Goal: Task Accomplishment & Management: Complete application form

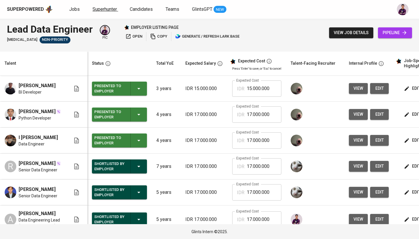
click at [110, 8] on span "Superhunter" at bounding box center [105, 9] width 24 height 6
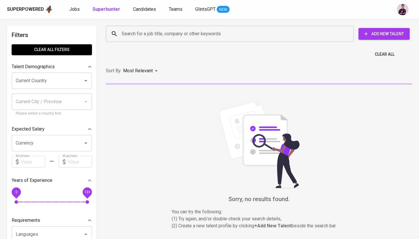
click at [139, 38] on input "Search for a job title, company or other keywords" at bounding box center [231, 33] width 222 height 11
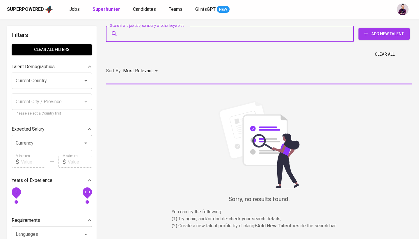
paste input "lazuardi.akhmad@gmail.com"
type input "lazuardi.akhmad@gmail.com"
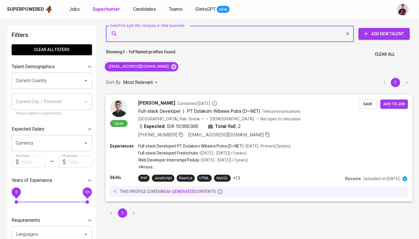
click at [124, 112] on img at bounding box center [118, 107] width 17 height 17
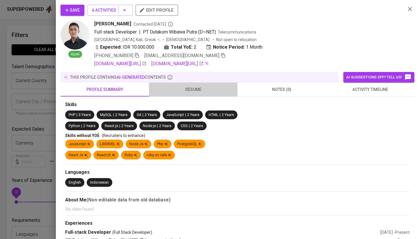
click at [177, 92] on span "resume" at bounding box center [194, 89] width 82 height 7
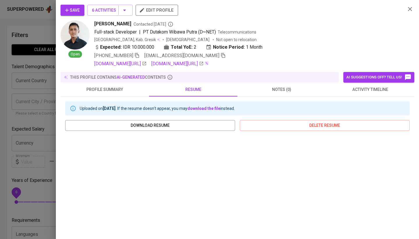
click at [411, 8] on icon "button" at bounding box center [410, 9] width 7 height 7
drag, startPoint x: 393, startPoint y: 24, endPoint x: 411, endPoint y: 8, distance: 23.9
click at [411, 8] on icon "button" at bounding box center [410, 9] width 7 height 7
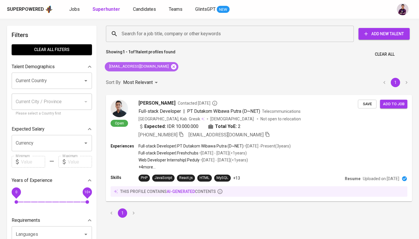
click at [171, 65] on icon at bounding box center [173, 66] width 5 height 5
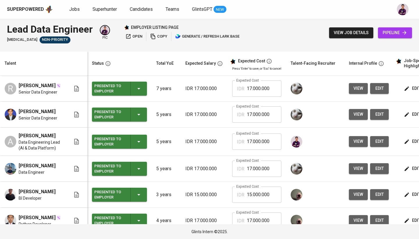
click at [71, 12] on link "Jobs" at bounding box center [75, 9] width 12 height 7
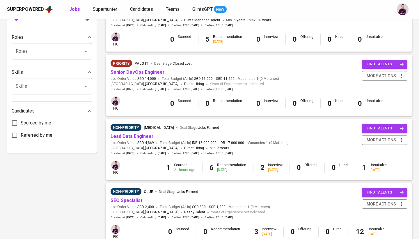
scroll to position [227, 0]
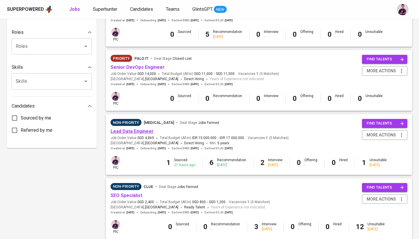
click at [147, 128] on link "Lead Data Engineer" at bounding box center [132, 131] width 43 height 6
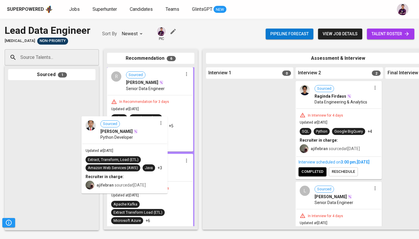
drag, startPoint x: 31, startPoint y: 124, endPoint x: 129, endPoint y: 167, distance: 106.5
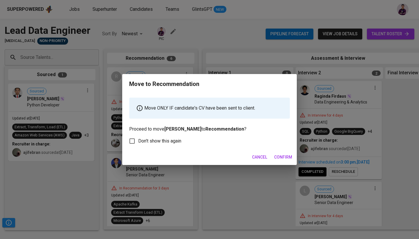
click at [269, 153] on button "Cancel" at bounding box center [260, 157] width 20 height 11
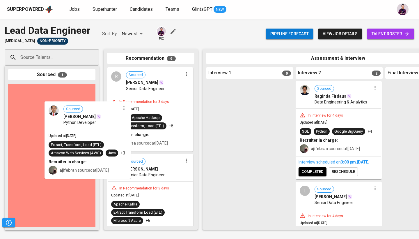
drag, startPoint x: 33, startPoint y: 111, endPoint x: 76, endPoint y: 132, distance: 47.3
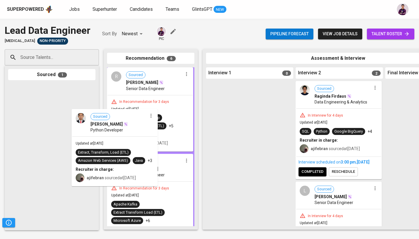
drag, startPoint x: 45, startPoint y: 112, endPoint x: 118, endPoint y: 141, distance: 77.7
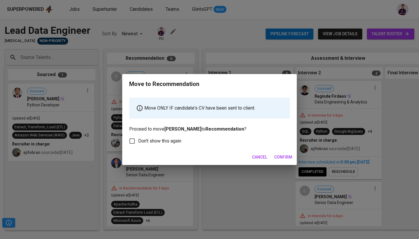
click at [289, 163] on div "Cancel Confirm" at bounding box center [209, 156] width 175 height 15
click at [288, 158] on span "Confirm" at bounding box center [283, 156] width 18 height 7
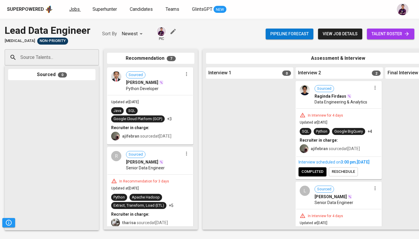
click at [76, 12] on span "Jobs" at bounding box center [74, 9] width 10 height 6
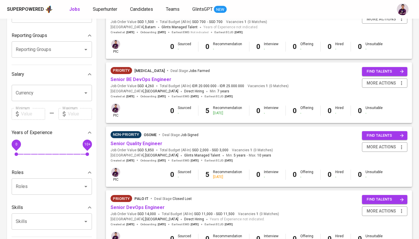
scroll to position [86, 0]
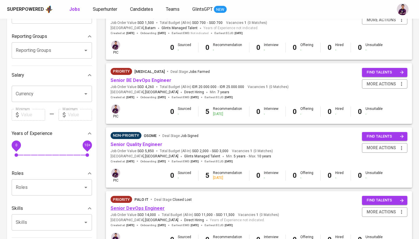
click at [149, 205] on link "Senior DevOps Engineer" at bounding box center [138, 208] width 54 height 6
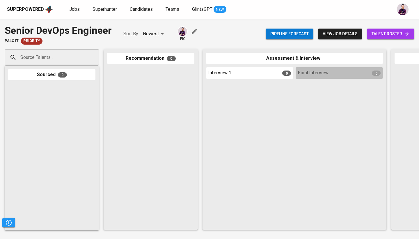
click at [71, 59] on input "Source Talents..." at bounding box center [49, 57] width 61 height 11
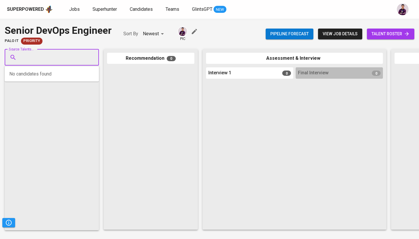
paste input "ydkreddy123@gmail.com"
type input "ydkreddy123@gmail.com"
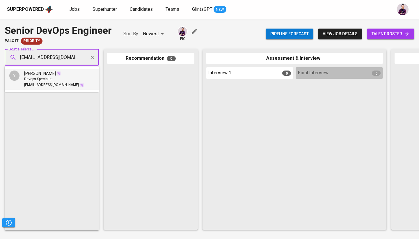
click at [56, 72] on span "Yogeswaradayal Kandati" at bounding box center [40, 73] width 32 height 6
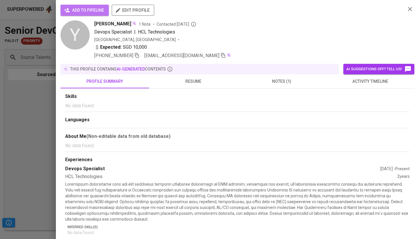
click at [93, 10] on span "add to pipeline" at bounding box center [84, 10] width 39 height 7
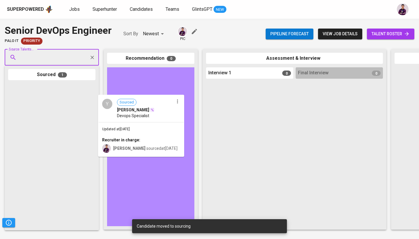
drag, startPoint x: 50, startPoint y: 102, endPoint x: 166, endPoint y: 120, distance: 116.9
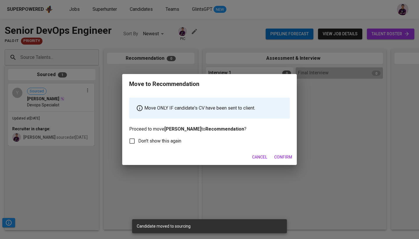
click at [282, 157] on span "Confirm" at bounding box center [283, 156] width 18 height 7
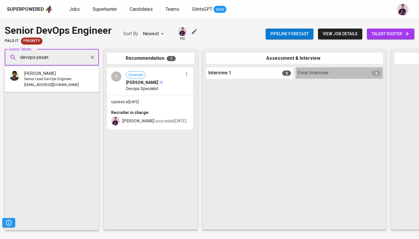
type input "devops.yasan@"
click at [79, 83] on div "devops.yasan@gmail.com" at bounding box center [51, 85] width 55 height 6
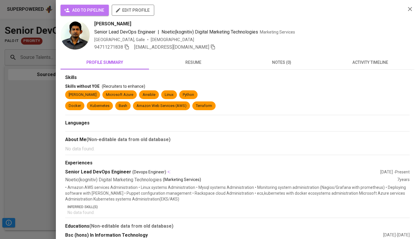
click at [97, 12] on span "add to pipeline" at bounding box center [84, 10] width 39 height 7
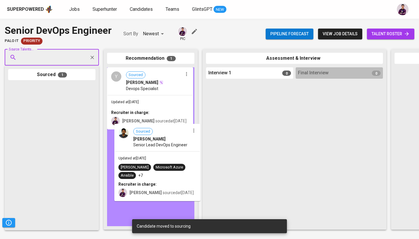
drag, startPoint x: 59, startPoint y: 98, endPoint x: 167, endPoint y: 140, distance: 115.9
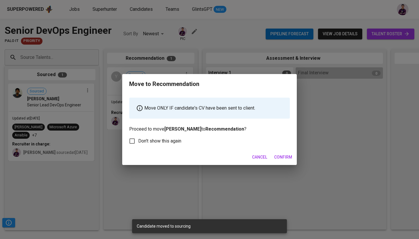
click at [282, 156] on span "Confirm" at bounding box center [283, 156] width 18 height 7
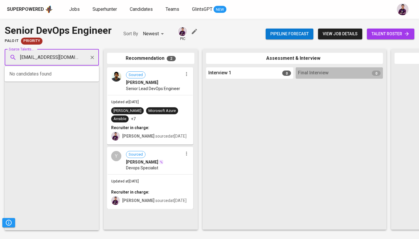
type input "ashfaaqahmed@yahoo.com"
click at [73, 61] on input "ashfaaqahmed@yahoo.com" at bounding box center [49, 57] width 61 height 11
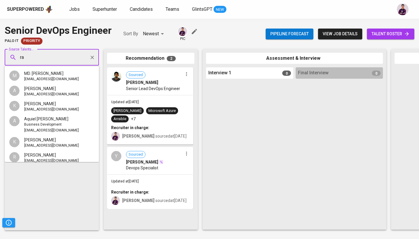
type input "r"
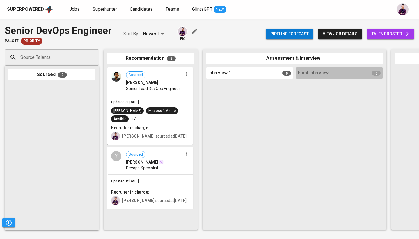
click at [101, 10] on span "Superhunter" at bounding box center [105, 9] width 24 height 6
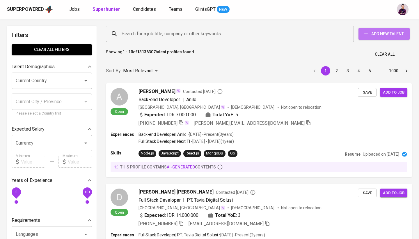
click at [369, 38] on button "Add New Talent" at bounding box center [384, 34] width 51 height 12
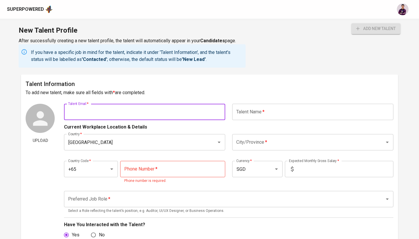
paste input "rahumanali.mafazlul@gmail.com"
type input "rahumanali.mafazlul@gmail.com"
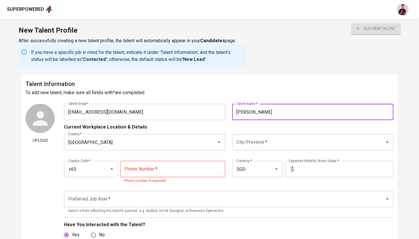
type input "Rahuman Ali"
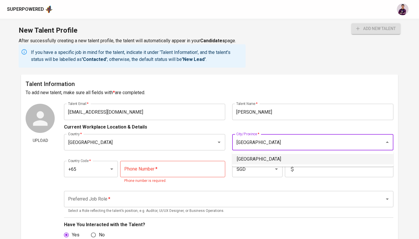
click at [255, 156] on li "[GEOGRAPHIC_DATA]" at bounding box center [312, 159] width 161 height 10
type input "[GEOGRAPHIC_DATA]"
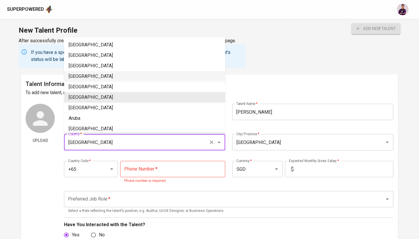
click at [95, 75] on li "Malaysia" at bounding box center [144, 76] width 161 height 10
type input "Malaysia"
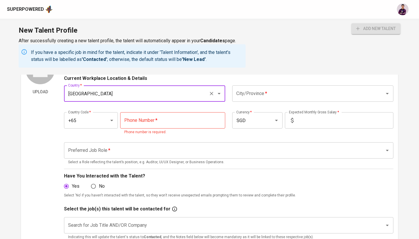
scroll to position [48, 0]
click at [266, 95] on input "City/Province   *" at bounding box center [305, 93] width 140 height 11
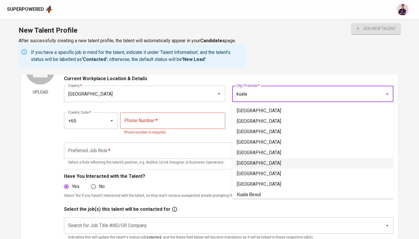
click at [261, 162] on li "Kuala Lumpur" at bounding box center [312, 163] width 161 height 10
type input "Kuala Lumpur"
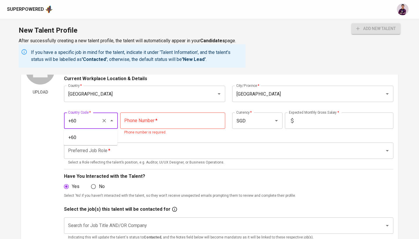
type input "+65"
click at [134, 113] on input "tel" at bounding box center [172, 120] width 105 height 16
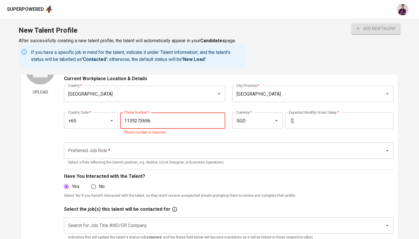
type input "1139273696"
click at [245, 133] on div "Currency   * SGD Currency *" at bounding box center [256, 123] width 55 height 23
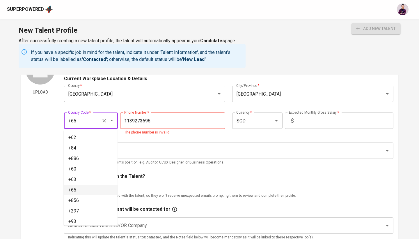
click at [90, 123] on input "+65" at bounding box center [83, 120] width 32 height 11
click at [79, 169] on li "+60" at bounding box center [91, 169] width 54 height 10
type input "+60"
type input "11-3927-3696"
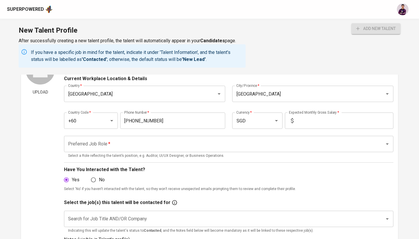
click at [185, 134] on div "Preferred Job Role   * Preferred Job Role * Select a Role reflecting the talent…" at bounding box center [229, 147] width 330 height 30
click at [251, 119] on input "SGD" at bounding box center [249, 120] width 29 height 11
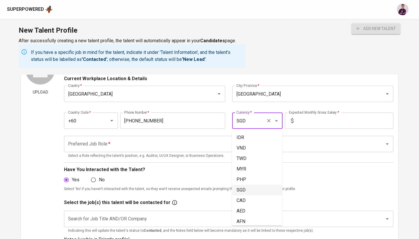
click at [251, 119] on input "SGD" at bounding box center [249, 120] width 29 height 11
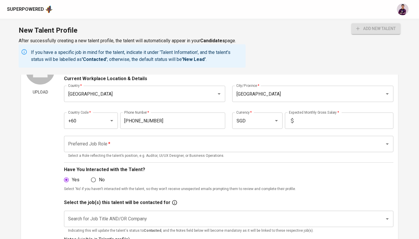
click at [292, 120] on icon at bounding box center [292, 120] width 3 height 5
click at [296, 120] on input "text" at bounding box center [345, 120] width 98 height 16
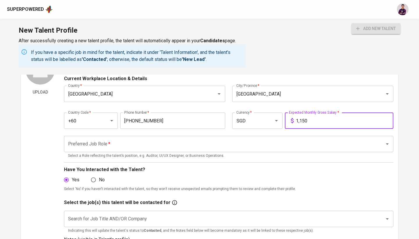
type input "11,500"
click at [334, 131] on div "Country Code   * +60 Country Code * Phone Number   * 11-3927-3696 Phone Number …" at bounding box center [229, 118] width 330 height 27
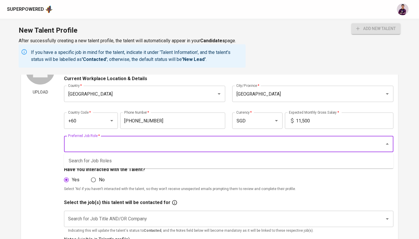
click at [332, 142] on input "Preferred Job Role   *" at bounding box center [221, 143] width 308 height 11
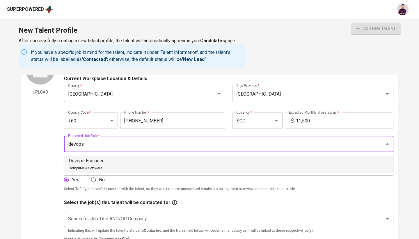
click at [167, 157] on li "Devops Engineer Computer & Software" at bounding box center [229, 163] width 330 height 17
type input "Devops Engineer"
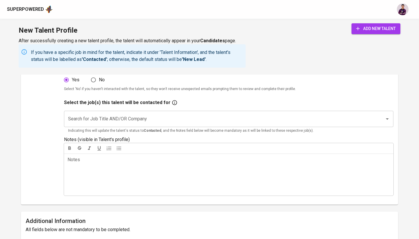
scroll to position [150, 0]
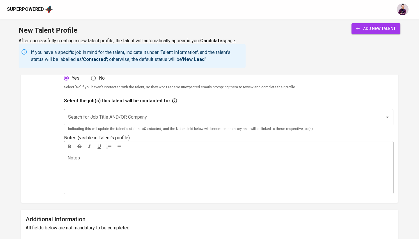
click at [131, 118] on input "Search for Job Title AND/OR Company" at bounding box center [221, 117] width 308 height 11
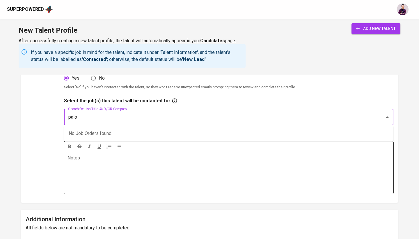
type input "palo"
click at [123, 160] on p "Notes ﻿" at bounding box center [229, 157] width 323 height 7
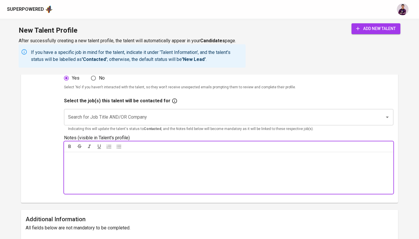
click at [123, 121] on input "Search for Job Title AND/OR Company" at bounding box center [221, 117] width 308 height 11
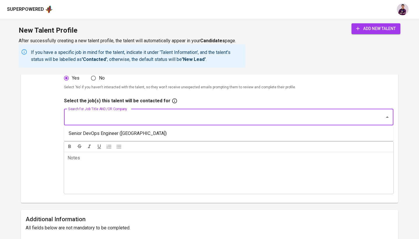
click at [123, 132] on li "Senior DevOps Engineer (Palo IT)" at bounding box center [229, 133] width 330 height 10
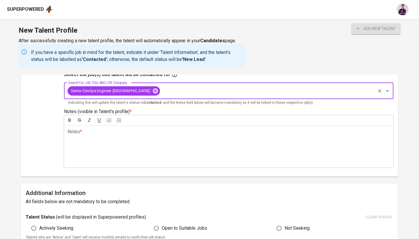
scroll to position [174, 0]
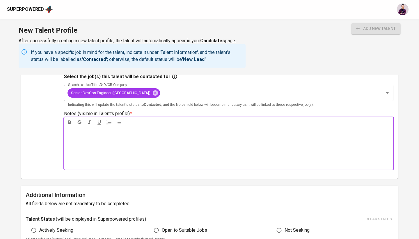
click at [134, 154] on div "Notes * ﻿" at bounding box center [229, 149] width 330 height 42
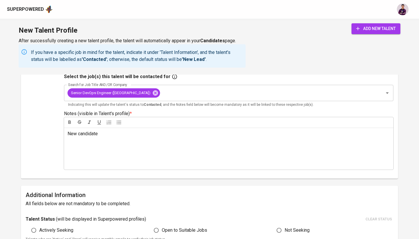
click at [44, 142] on div "Upload" at bounding box center [40, 52] width 29 height 244
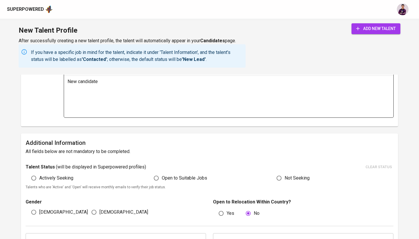
scroll to position [38, 0]
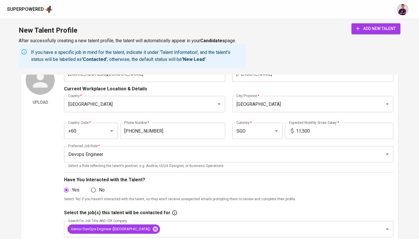
click at [388, 30] on span "add new talent" at bounding box center [376, 28] width 40 height 7
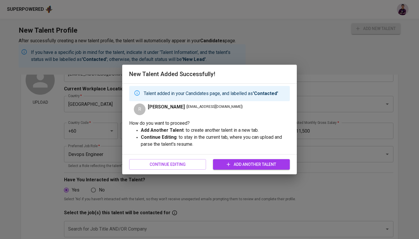
click at [182, 155] on div "Continue Editing Add Another Talent" at bounding box center [209, 164] width 175 height 20
click at [259, 163] on span "Add Another Talent" at bounding box center [252, 164] width 68 height 7
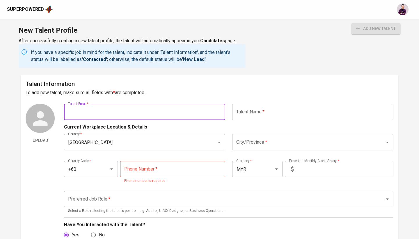
paste input "ashfaaqahmed@yahoo.com"
type input "ashfaaqahmed@yahoo.com"
click at [264, 125] on div "Current Workplace Location & Details" at bounding box center [229, 125] width 330 height 10
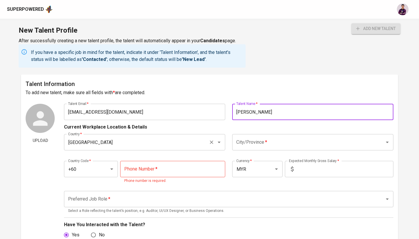
type input "Ashfaaq Ahmed"
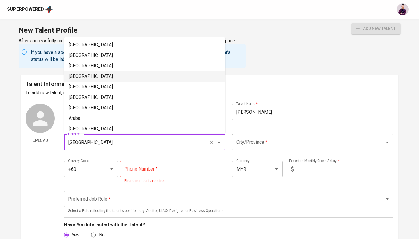
click at [183, 143] on input "[GEOGRAPHIC_DATA]" at bounding box center [137, 142] width 140 height 11
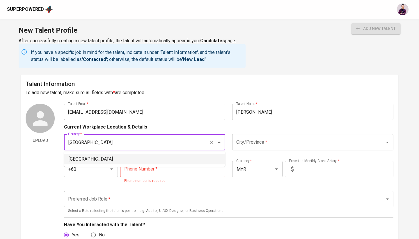
click at [173, 160] on li "[GEOGRAPHIC_DATA]" at bounding box center [144, 159] width 161 height 10
type input "[GEOGRAPHIC_DATA]"
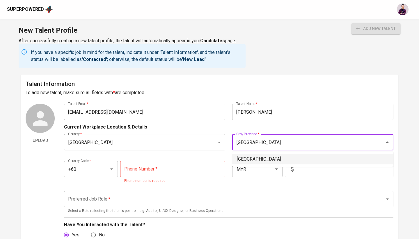
click at [268, 160] on li "[GEOGRAPHIC_DATA]" at bounding box center [312, 159] width 161 height 10
type input "[GEOGRAPHIC_DATA]"
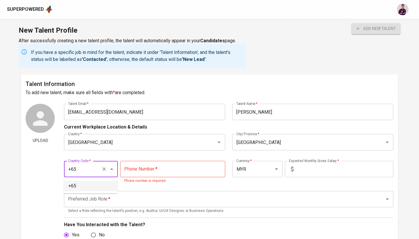
click at [74, 182] on li "+65" at bounding box center [91, 185] width 54 height 10
type input "+65"
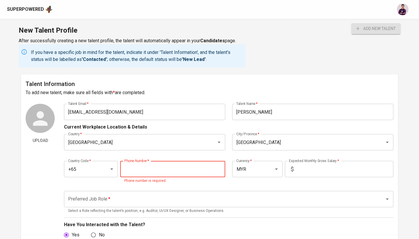
paste input "9183-7991"
type input "9183-7991"
click at [224, 188] on div "Preferred Job Role   * Preferred Job Role * Select a Role reflecting the talent…" at bounding box center [229, 202] width 330 height 30
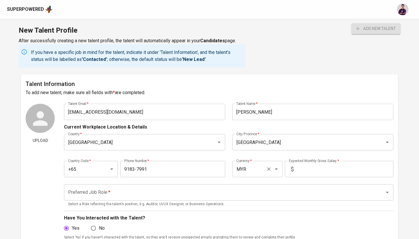
click at [276, 168] on icon "Open" at bounding box center [276, 168] width 7 height 7
click at [251, 187] on li "SGD" at bounding box center [257, 185] width 50 height 10
type input "SGD"
click at [314, 173] on input "text" at bounding box center [345, 169] width 98 height 16
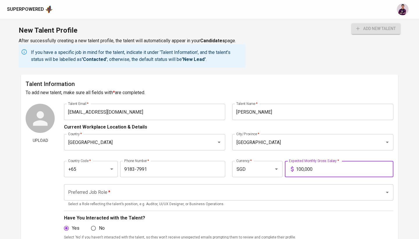
type input "10,000"
click at [283, 202] on p "Select a Role reflecting the talent’s position, e.g. Auditor, UI/UX Designer, o…" at bounding box center [228, 204] width 321 height 6
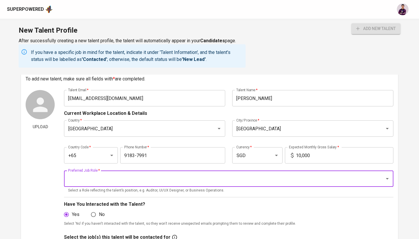
scroll to position [14, 0]
click at [278, 179] on input "Preferred Job Role   *" at bounding box center [221, 178] width 308 height 11
type input "e"
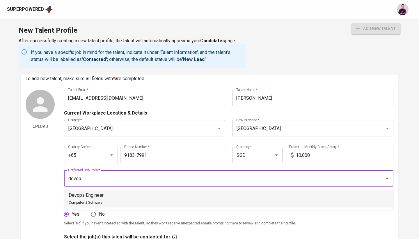
click at [139, 204] on li "Devops Engineer Computer & Software" at bounding box center [229, 198] width 330 height 17
type input "Devops Engineer"
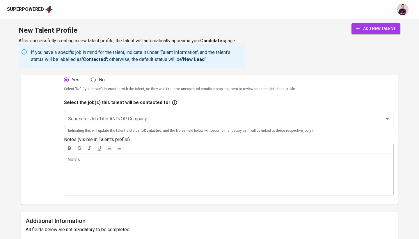
scroll to position [146, 0]
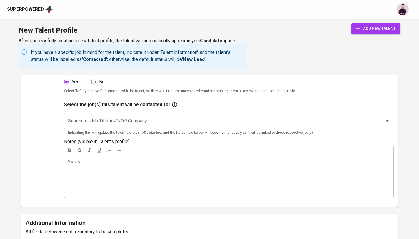
click at [153, 117] on input "Search for Job Title AND/OR Company" at bounding box center [221, 120] width 308 height 11
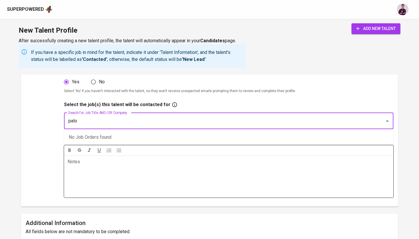
type input "palo"
click at [121, 170] on div "Notes ﻿" at bounding box center [229, 176] width 330 height 42
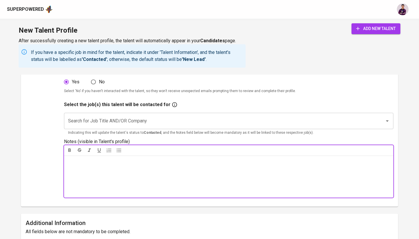
click at [121, 125] on input "Search for Job Title AND/OR Company" at bounding box center [221, 120] width 308 height 11
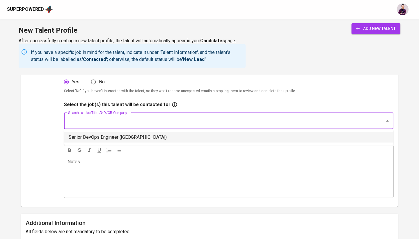
click at [121, 135] on li "Senior DevOps Engineer (Palo IT)" at bounding box center [229, 137] width 330 height 10
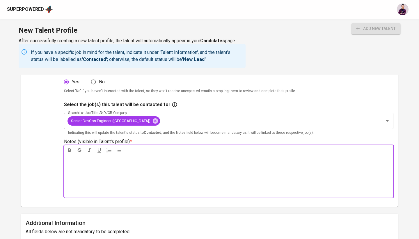
click at [117, 166] on div "Notes * ﻿" at bounding box center [229, 176] width 330 height 42
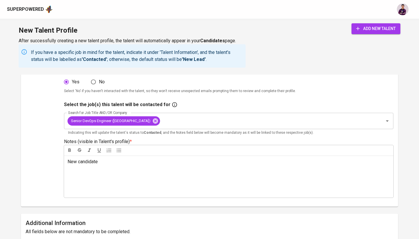
click at [45, 169] on div "Upload" at bounding box center [40, 79] width 29 height 244
click at [371, 31] on span "add new talent" at bounding box center [376, 28] width 40 height 7
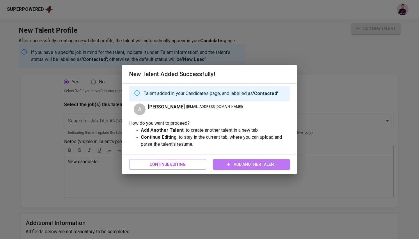
click at [270, 160] on button "Add Another Talent" at bounding box center [251, 164] width 77 height 11
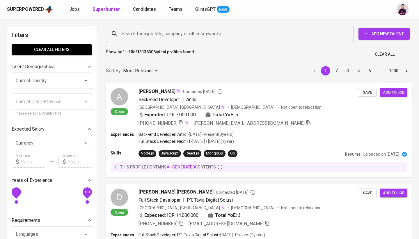
click at [72, 10] on span "Jobs" at bounding box center [74, 9] width 10 height 6
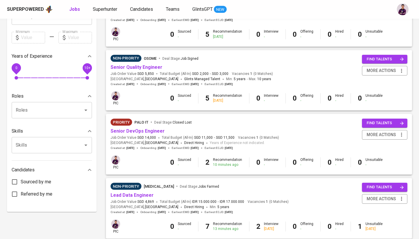
scroll to position [188, 0]
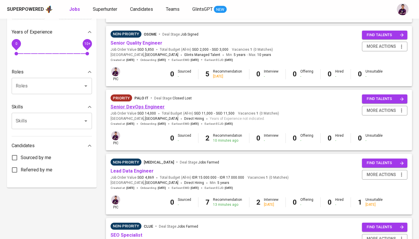
click at [144, 107] on link "Senior DevOps Engineer" at bounding box center [138, 107] width 54 height 6
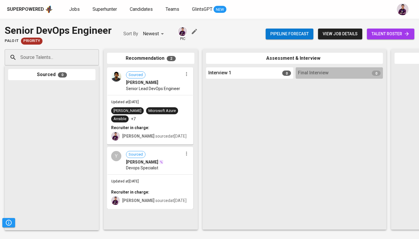
click at [70, 55] on input "Source Talents..." at bounding box center [49, 57] width 61 height 11
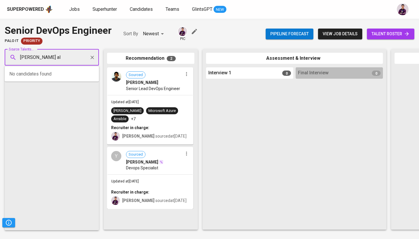
type input "rahuman ali"
click at [67, 76] on span "rahumanali.mafazlul@gmail.com" at bounding box center [51, 79] width 55 height 6
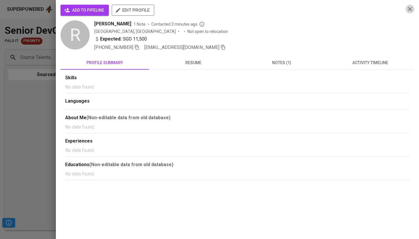
click at [411, 8] on icon "button" at bounding box center [410, 9] width 7 height 7
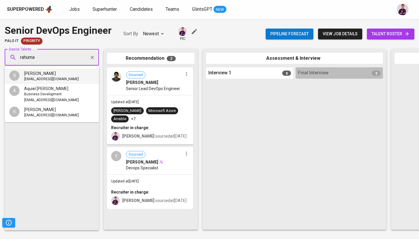
type input "rahuman"
click at [48, 77] on span "rahumanali.mafazlul@gmail.com" at bounding box center [51, 79] width 55 height 6
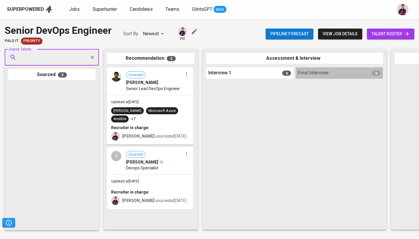
click at [49, 56] on input "Source Talents..." at bounding box center [49, 57] width 61 height 11
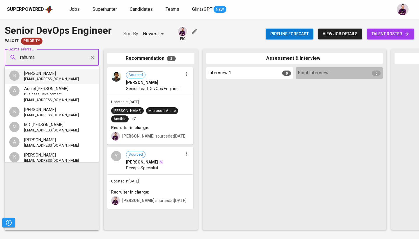
type input "rahuman"
click at [14, 76] on div "R" at bounding box center [14, 75] width 10 height 10
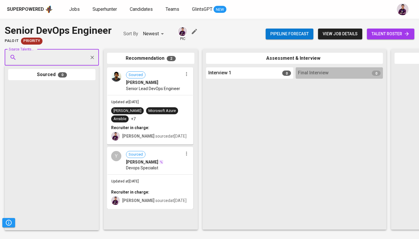
click at [50, 53] on input "Source Talents..." at bounding box center [49, 57] width 61 height 11
type input "ashfaaq"
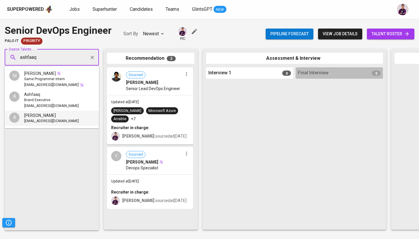
click at [52, 113] on span "Ashfaaq Ahmed" at bounding box center [40, 115] width 32 height 6
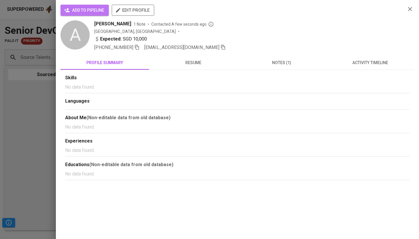
click at [101, 11] on span "add to pipeline" at bounding box center [84, 10] width 39 height 7
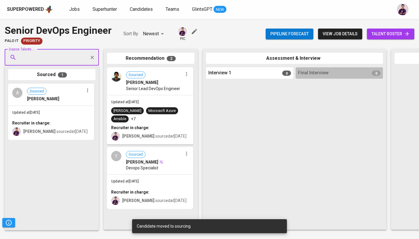
click at [75, 56] on input "Source Talents..." at bounding box center [49, 57] width 61 height 11
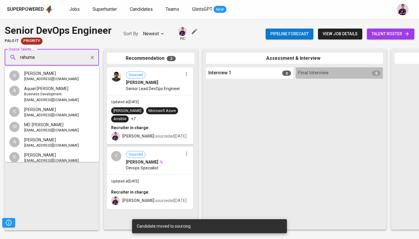
type input "rahuman"
click at [23, 74] on div "R Rahuman Ali rahumanali.mafazlul@gmail.com" at bounding box center [44, 76] width 70 height 12
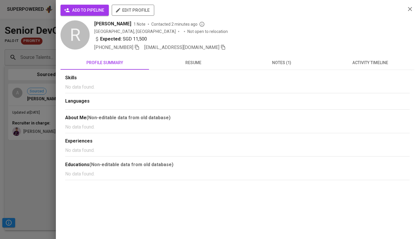
click at [98, 8] on span "add to pipeline" at bounding box center [84, 10] width 39 height 7
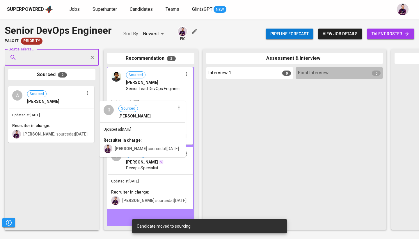
drag, startPoint x: 47, startPoint y: 117, endPoint x: 181, endPoint y: 154, distance: 139.8
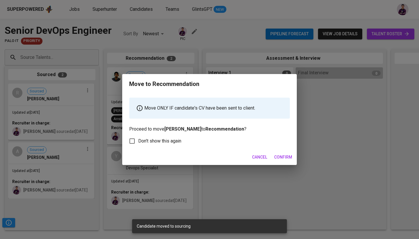
click at [283, 156] on span "Confirm" at bounding box center [283, 156] width 18 height 7
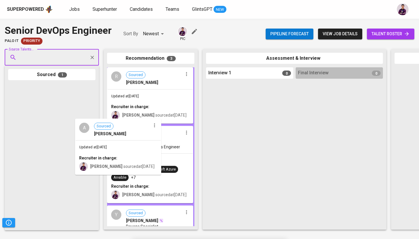
drag, startPoint x: 109, startPoint y: 125, endPoint x: 131, endPoint y: 140, distance: 26.2
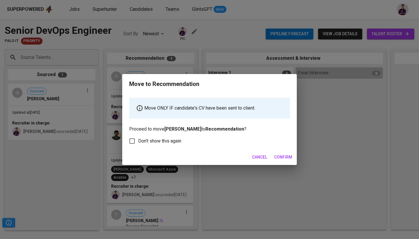
click at [285, 158] on span "Confirm" at bounding box center [283, 156] width 18 height 7
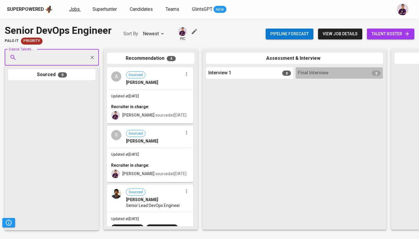
click at [74, 12] on link "Jobs" at bounding box center [75, 9] width 12 height 7
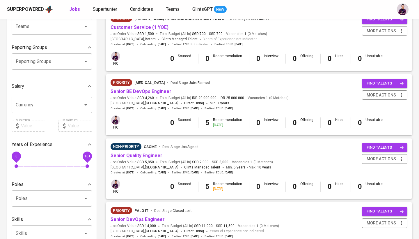
scroll to position [65, 0]
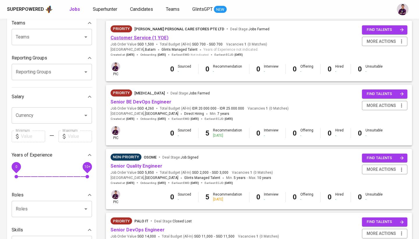
click at [159, 37] on link "Customer Service (1 YOE)" at bounding box center [140, 38] width 58 height 6
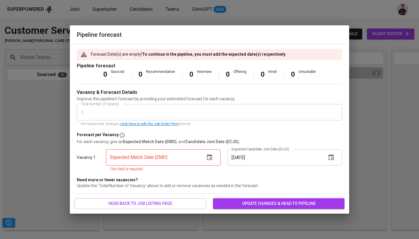
click at [212, 160] on icon "button" at bounding box center [209, 157] width 5 height 6
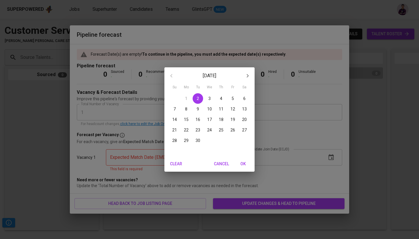
click at [234, 121] on p "19" at bounding box center [233, 119] width 5 height 6
type input "09/19/2025"
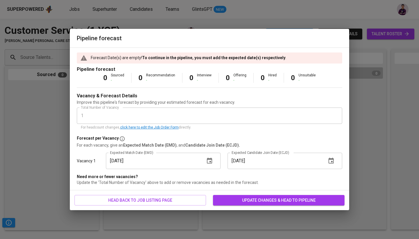
click at [329, 163] on icon "button" at bounding box center [331, 160] width 7 height 7
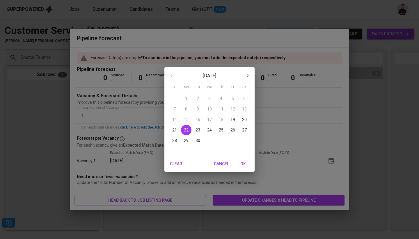
click at [247, 77] on icon "button" at bounding box center [247, 75] width 7 height 7
click at [211, 98] on span "1" at bounding box center [209, 98] width 10 height 6
type input "10/01/2025"
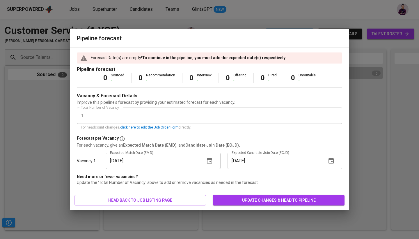
click at [264, 199] on span "update changes & head to pipeline" at bounding box center [279, 200] width 122 height 7
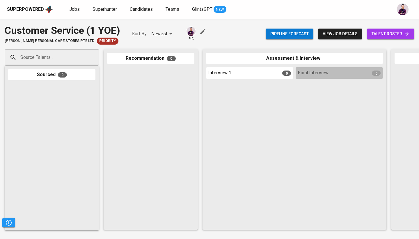
click at [202, 31] on icon "button" at bounding box center [202, 31] width 5 height 5
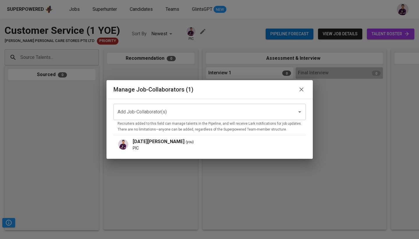
click at [298, 91] on icon "button" at bounding box center [301, 89] width 7 height 7
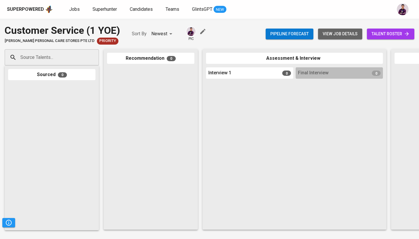
click at [345, 36] on span "view job details" at bounding box center [340, 33] width 35 height 7
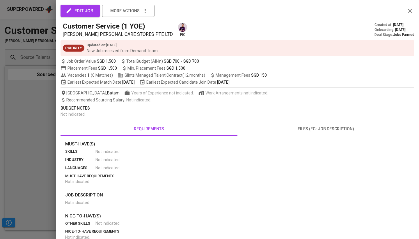
click at [84, 14] on span "edit job" at bounding box center [80, 11] width 26 height 8
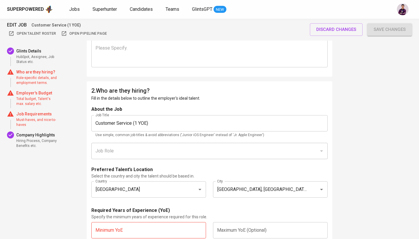
scroll to position [240, 0]
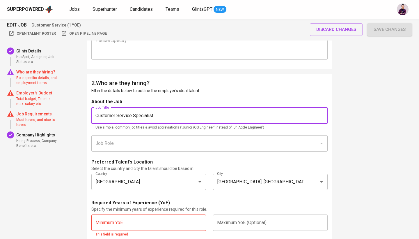
type input "Customer Service Specialist"
click at [116, 158] on p "Preferred Talent’s Location" at bounding box center [121, 161] width 61 height 7
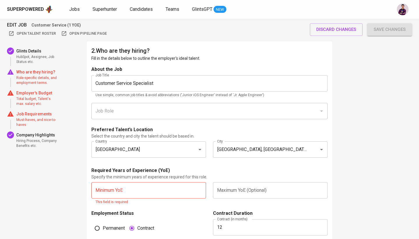
scroll to position [273, 0]
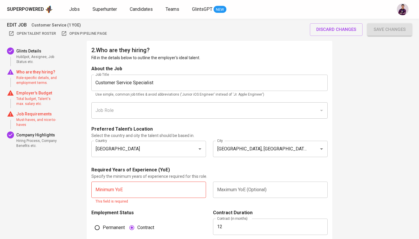
click at [136, 98] on div "About the Job Job Title Customer Service Specialist Job Title Use simple, commo…" at bounding box center [209, 94] width 236 height 58
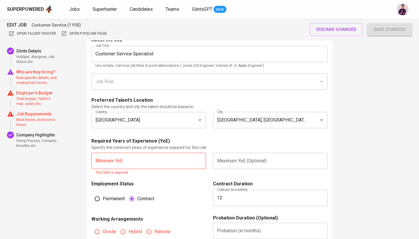
scroll to position [351, 0]
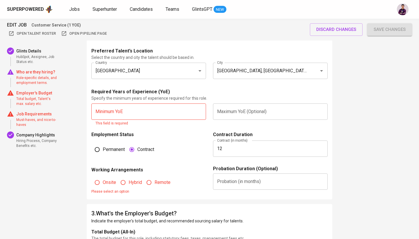
click at [146, 112] on input "text" at bounding box center [148, 111] width 115 height 16
type input "1"
click at [231, 116] on input "text" at bounding box center [270, 111] width 115 height 16
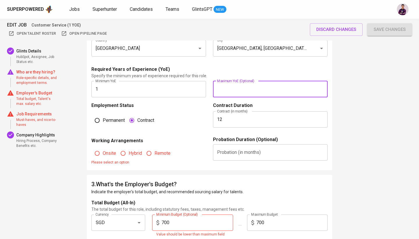
scroll to position [373, 0]
click at [165, 111] on fieldset "Permanent Contract" at bounding box center [148, 118] width 115 height 15
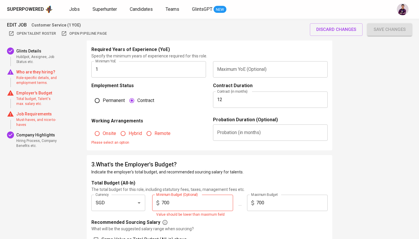
scroll to position [399, 0]
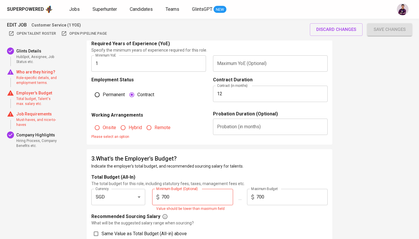
click at [140, 127] on span "Hybrid" at bounding box center [135, 127] width 13 height 7
click at [129, 127] on input "Hybrid" at bounding box center [123, 127] width 11 height 11
radio input "true"
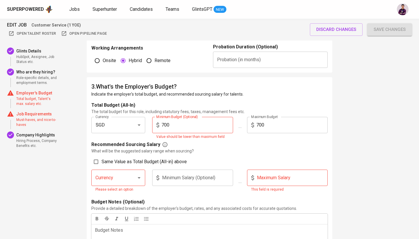
scroll to position [475, 0]
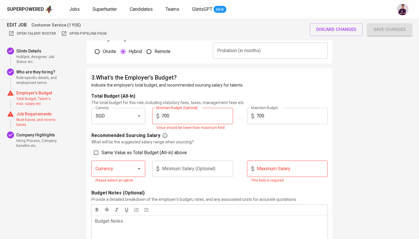
click at [177, 116] on input "700" at bounding box center [198, 116] width 72 height 16
type input "600"
click at [224, 141] on p "What will be the suggested salary range when sourcing?" at bounding box center [209, 142] width 236 height 6
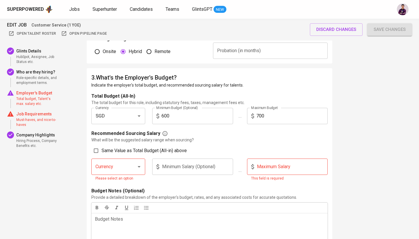
scroll to position [495, 0]
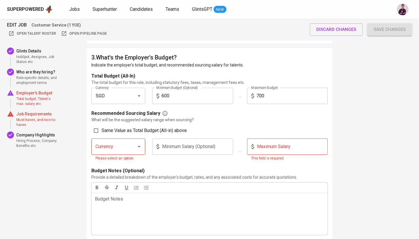
click at [105, 129] on span "Same Value as Total Budget (All-in) above" at bounding box center [144, 130] width 85 height 7
click at [102, 129] on input "Same Value as Total Budget (All-in) above" at bounding box center [96, 130] width 11 height 11
checkbox input "true"
type input "SGD"
type input "600"
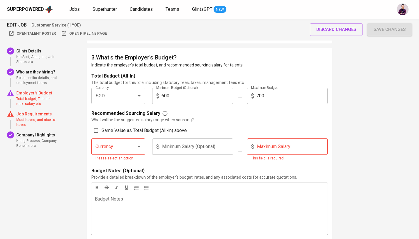
type input "700"
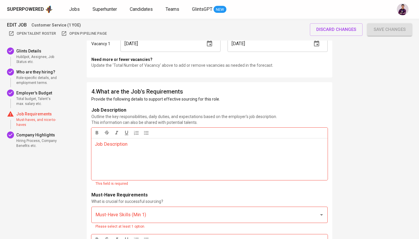
scroll to position [804, 0]
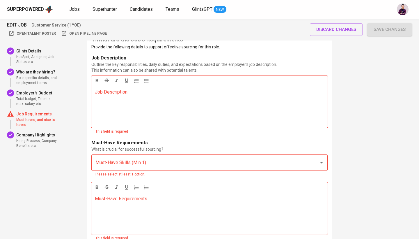
click at [105, 130] on div "This field is required" at bounding box center [209, 132] width 228 height 6
click at [110, 93] on p "Job Description ﻿" at bounding box center [209, 92] width 229 height 7
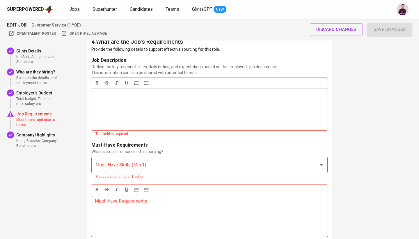
scroll to position [801, 0]
click at [110, 102] on div "Job Description ﻿" at bounding box center [209, 109] width 236 height 42
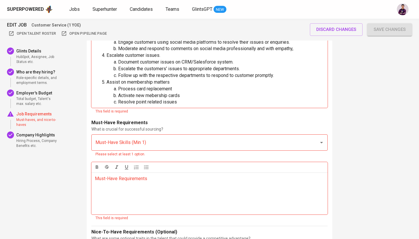
scroll to position [976, 0]
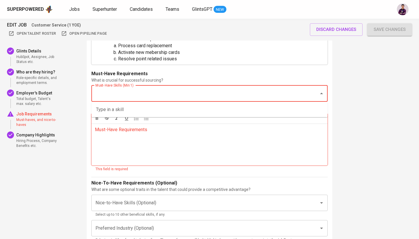
click at [205, 95] on input "Must-Have Skills (Min 1)" at bounding box center [201, 93] width 215 height 11
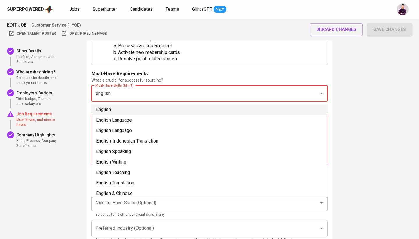
click at [159, 112] on li "English" at bounding box center [209, 109] width 236 height 10
type input "english"
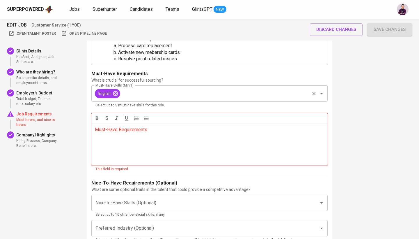
click at [159, 99] on div "English Must-Have Skills (Min 1)" at bounding box center [209, 93] width 236 height 16
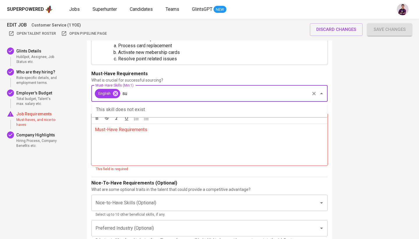
type input "s"
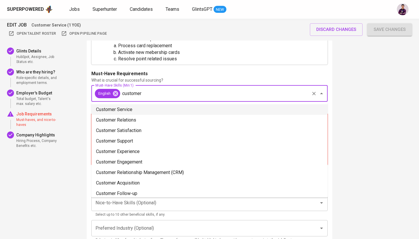
click at [151, 109] on li "Customer Service" at bounding box center [209, 109] width 236 height 10
type input "customer"
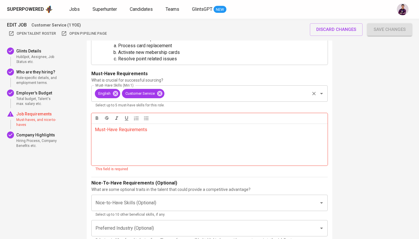
click at [175, 91] on input "Must-Have Skills (Min 1)" at bounding box center [237, 93] width 144 height 11
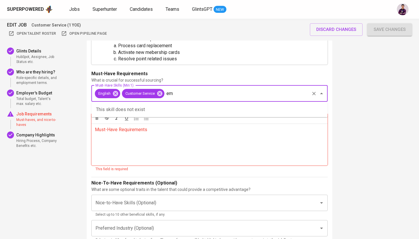
type input "e"
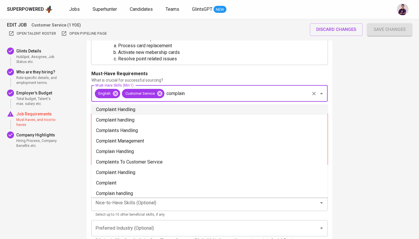
click at [124, 110] on li "Complaint Handling" at bounding box center [209, 109] width 236 height 10
type input "complain"
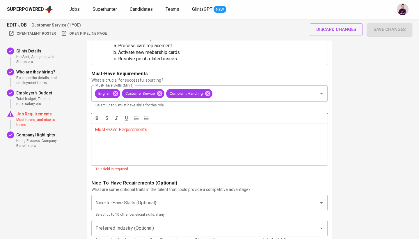
click at [137, 139] on div "Must-Have Requirements ﻿" at bounding box center [209, 144] width 236 height 42
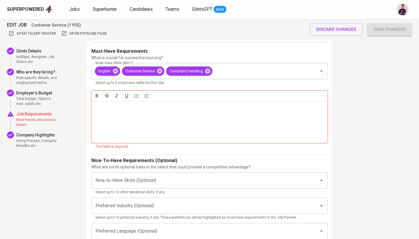
scroll to position [1001, 0]
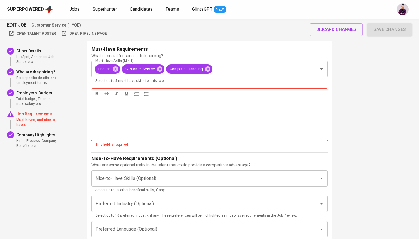
click at [158, 118] on div "Must-Have Requirements ﻿" at bounding box center [209, 120] width 236 height 42
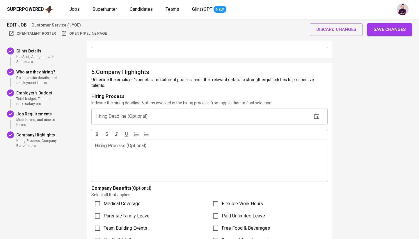
scroll to position [1139, 0]
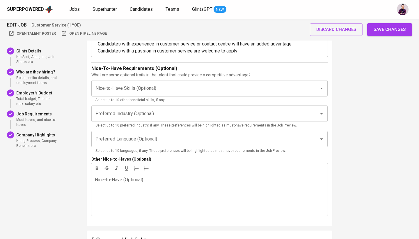
click at [384, 30] on span "Save changes" at bounding box center [390, 30] width 32 height 8
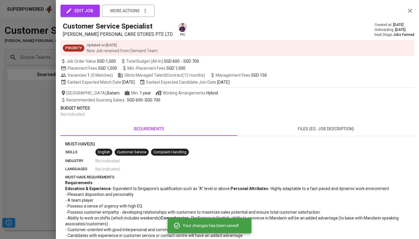
click at [49, 118] on div at bounding box center [209, 119] width 419 height 239
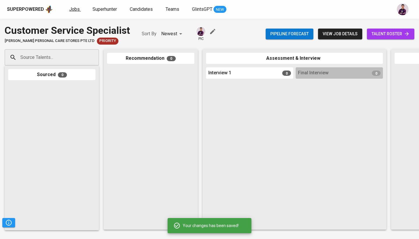
click at [76, 8] on span "Jobs" at bounding box center [74, 9] width 10 height 6
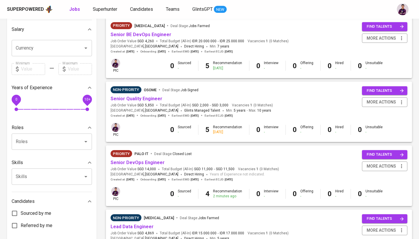
scroll to position [132, 0]
click at [387, 94] on div "find talents more actions" at bounding box center [384, 96] width 45 height 21
click at [390, 100] on span "more actions" at bounding box center [381, 101] width 29 height 7
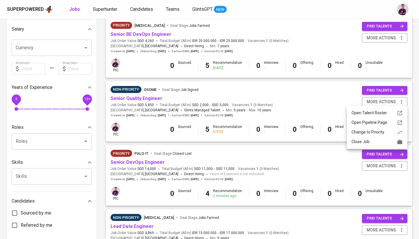
click at [385, 139] on div "Close Job" at bounding box center [377, 142] width 51 height 6
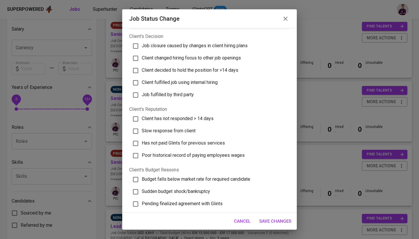
scroll to position [17, 0]
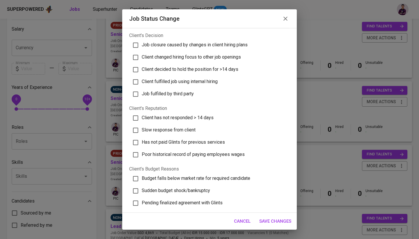
click at [208, 56] on span "Client changed hiring focus to other job openings" at bounding box center [191, 57] width 99 height 6
click at [142, 56] on input "Client changed hiring focus to other job openings" at bounding box center [136, 57] width 12 height 12
checkbox input "true"
click at [215, 84] on span "Client fulfilled job using internal hiring" at bounding box center [180, 82] width 76 height 6
click at [142, 84] on input "Client fulfilled job using internal hiring" at bounding box center [136, 82] width 12 height 12
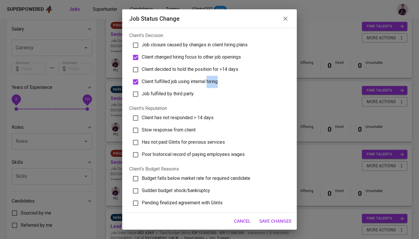
click at [215, 84] on span "Client fulfilled job using internal hiring" at bounding box center [180, 82] width 76 height 6
click at [142, 84] on input "Client fulfilled job using internal hiring" at bounding box center [136, 82] width 12 height 12
checkbox input "false"
click at [275, 127] on label "Slow response from client" at bounding box center [206, 130] width 157 height 12
click at [142, 127] on input "Slow response from client" at bounding box center [136, 130] width 12 height 12
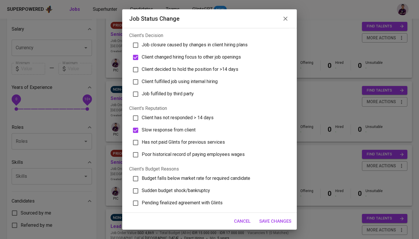
click at [204, 132] on label "Slow response from client" at bounding box center [206, 130] width 157 height 12
click at [142, 132] on input "Slow response from client" at bounding box center [136, 130] width 12 height 12
checkbox input "false"
click at [279, 220] on span "Save Changes" at bounding box center [275, 221] width 32 height 8
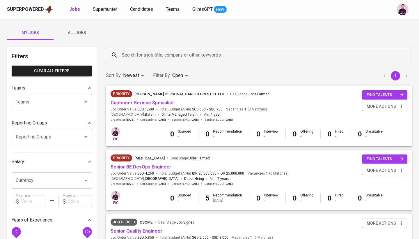
scroll to position [0, 0]
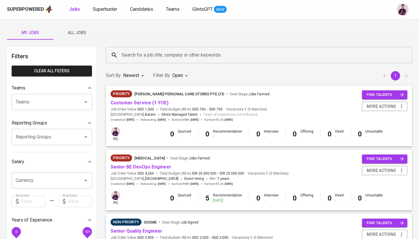
click at [160, 48] on div "Search for a job title, company or other keywords" at bounding box center [259, 55] width 306 height 16
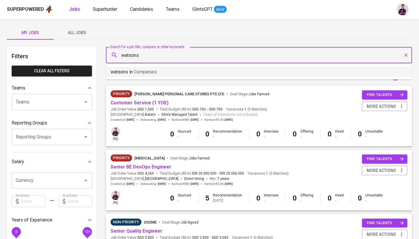
click at [164, 75] on li "watsons in Companies" at bounding box center [259, 72] width 306 height 10
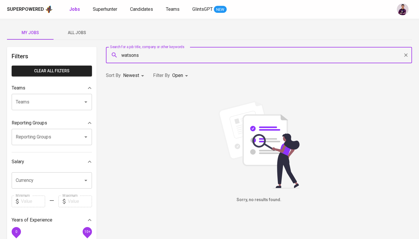
type input "watsons"
click at [176, 78] on body "Superpowered Jobs Superhunter Candidates Teams GlintsGPT NEW My Jobs All Jobs F…" at bounding box center [209, 198] width 419 height 397
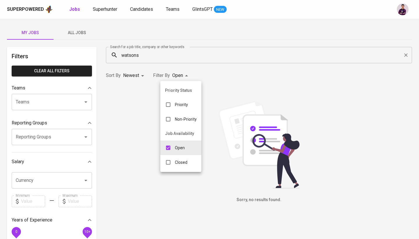
click at [181, 158] on div "Closed" at bounding box center [176, 162] width 32 height 11
type input "OPEN,CLOSE"
checkbox input "true"
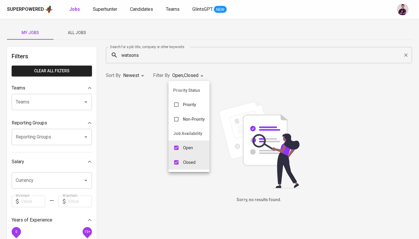
click at [184, 51] on div at bounding box center [209, 119] width 419 height 239
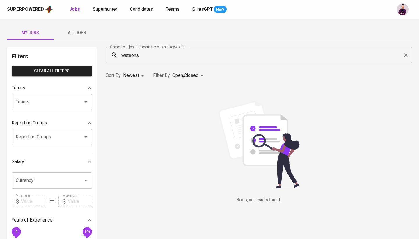
click at [184, 51] on div "Priority Status Priority Non-Priority Job Availability Open Closed" at bounding box center [209, 119] width 419 height 239
click at [185, 56] on input "watsons" at bounding box center [260, 54] width 281 height 11
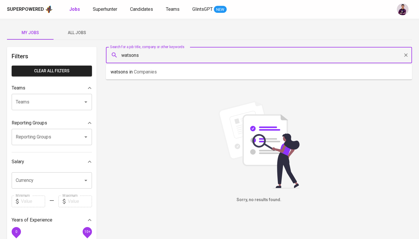
click at [185, 56] on input "watsons" at bounding box center [260, 54] width 281 height 11
type input "watsons"
click at [169, 69] on li "watsons in Companies" at bounding box center [259, 72] width 306 height 10
